Goal: Transaction & Acquisition: Purchase product/service

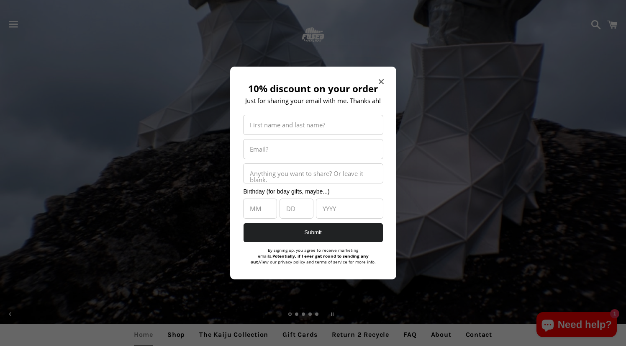
click at [383, 80] on icon "Close modal" at bounding box center [381, 81] width 5 height 5
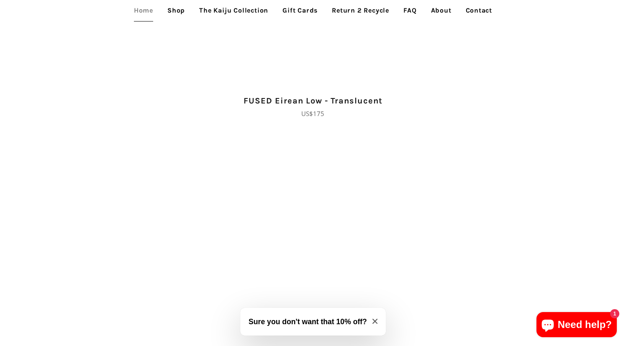
scroll to position [1723, 0]
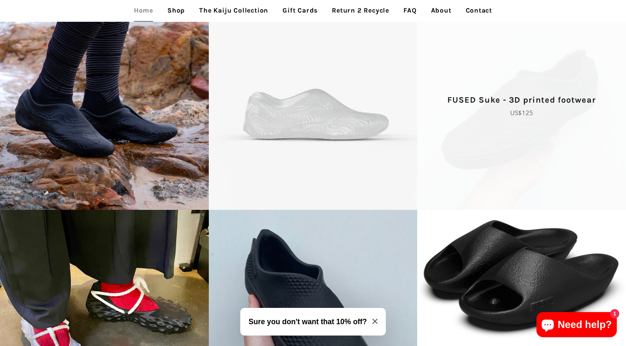
click at [548, 103] on p "FUSED Suke - 3D printed footwear" at bounding box center [522, 99] width 180 height 13
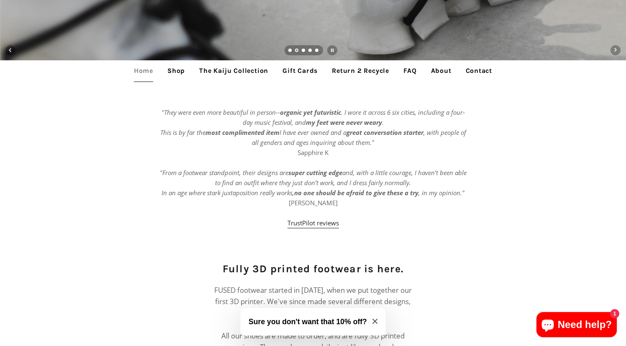
scroll to position [263, 0]
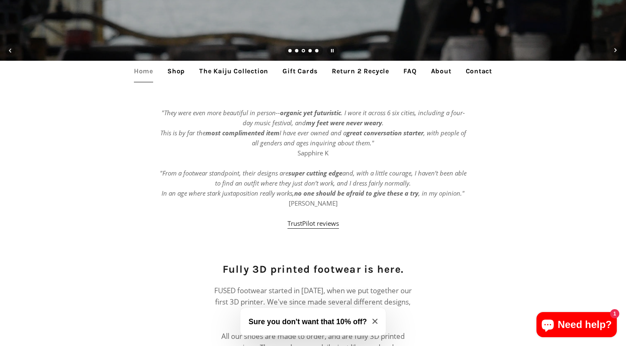
click at [233, 70] on link "The Kaiju Collection" at bounding box center [234, 71] width 82 height 21
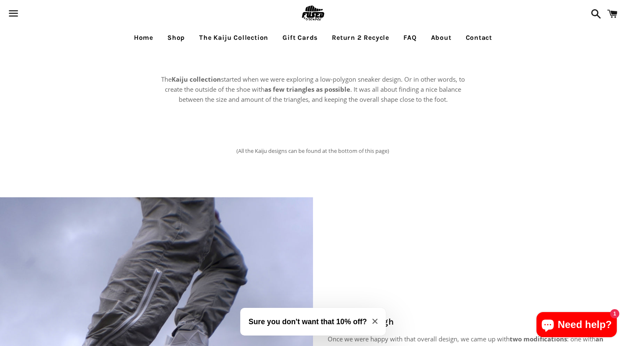
click at [174, 36] on link "Shop" at bounding box center [176, 37] width 30 height 21
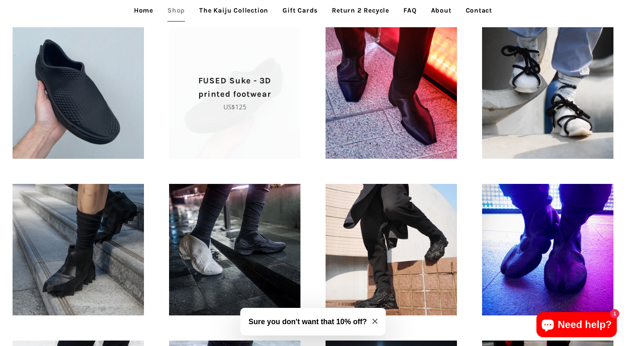
scroll to position [409, 0]
